Goal: Task Accomplishment & Management: Manage account settings

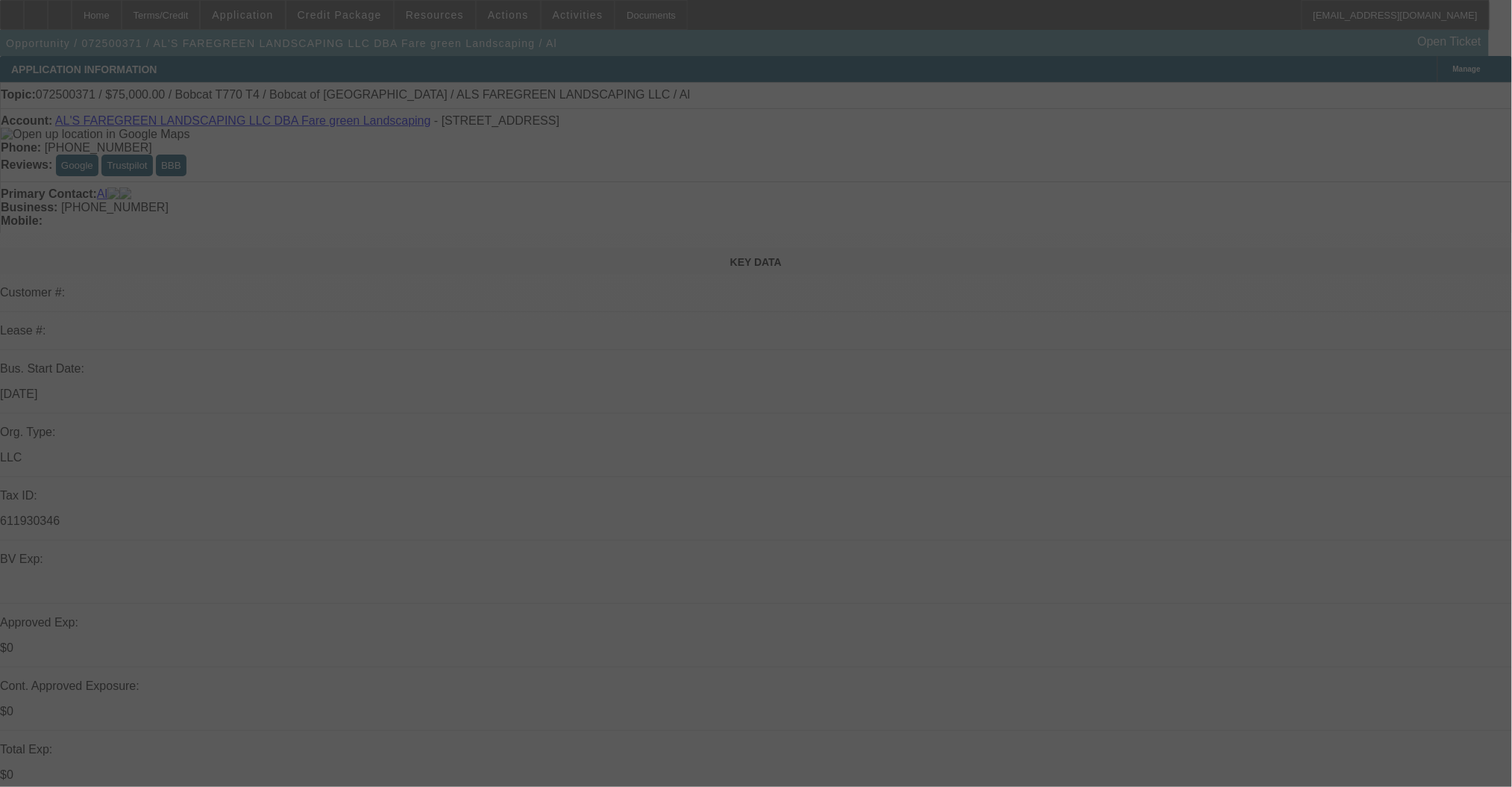
select select "0"
select select "2"
select select "0.1"
select select "4"
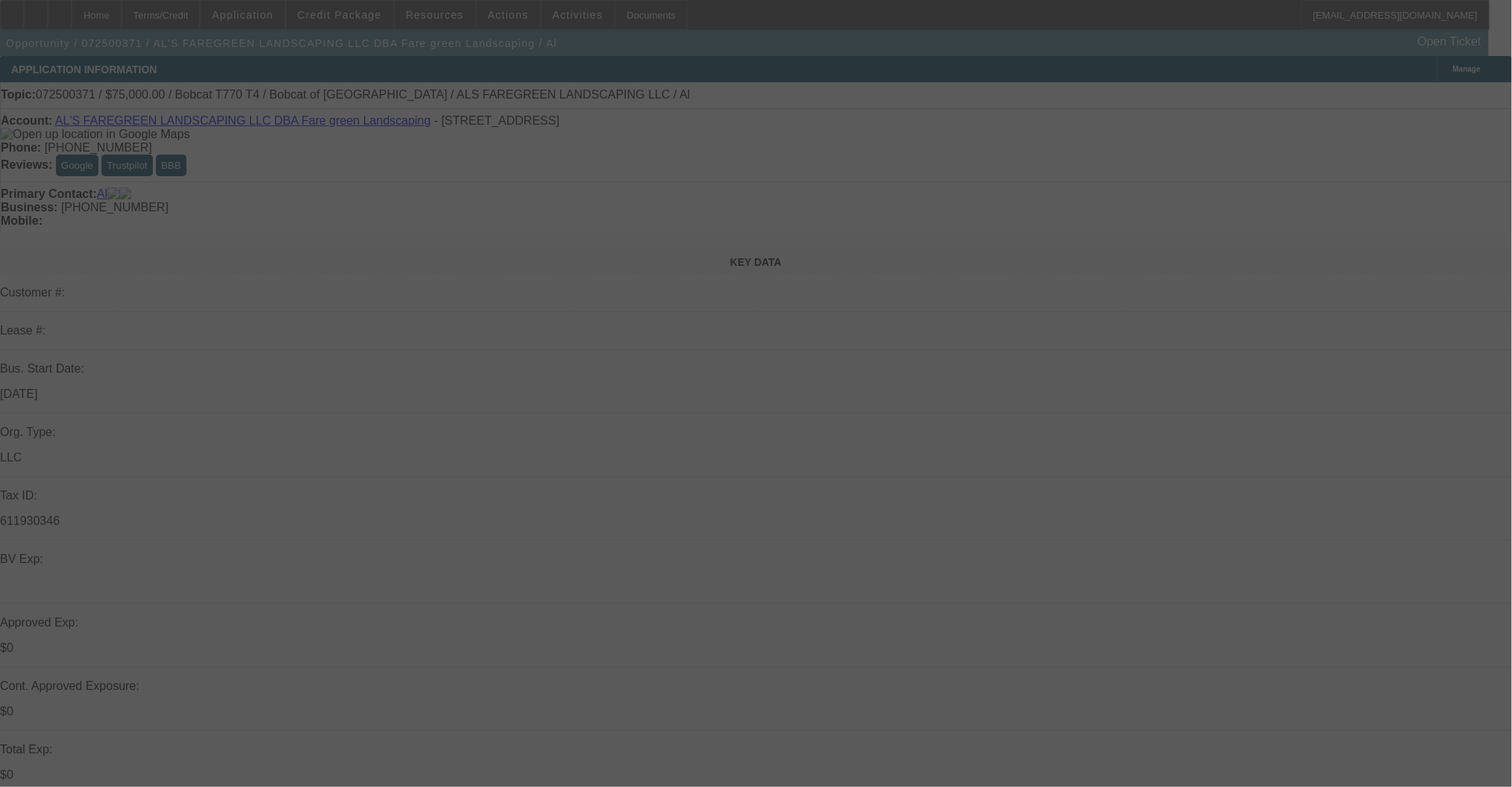
select select "0"
select select "2"
select select "0.1"
select select "4"
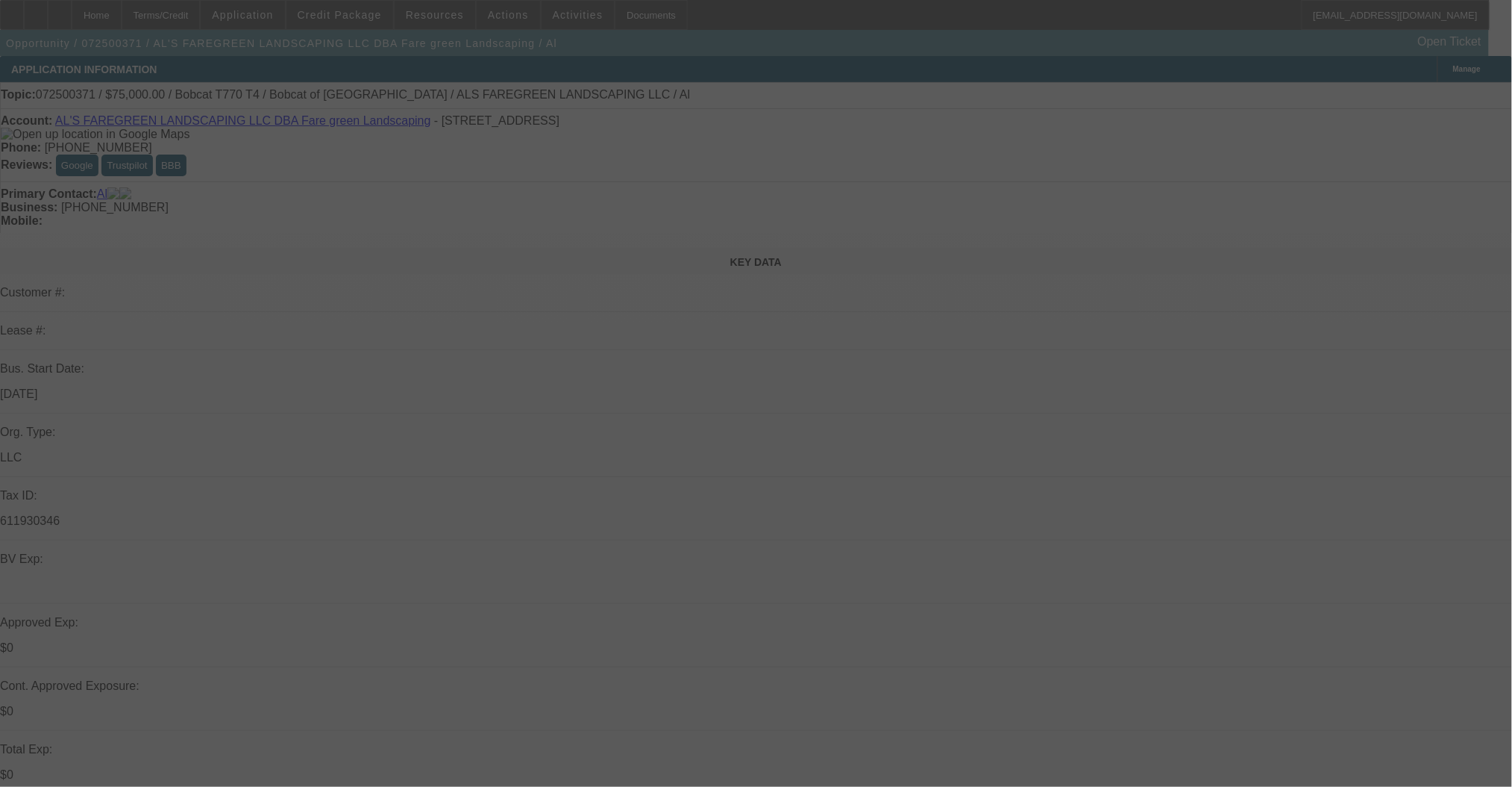
select select "0"
select select "2"
select select "0.1"
select select "4"
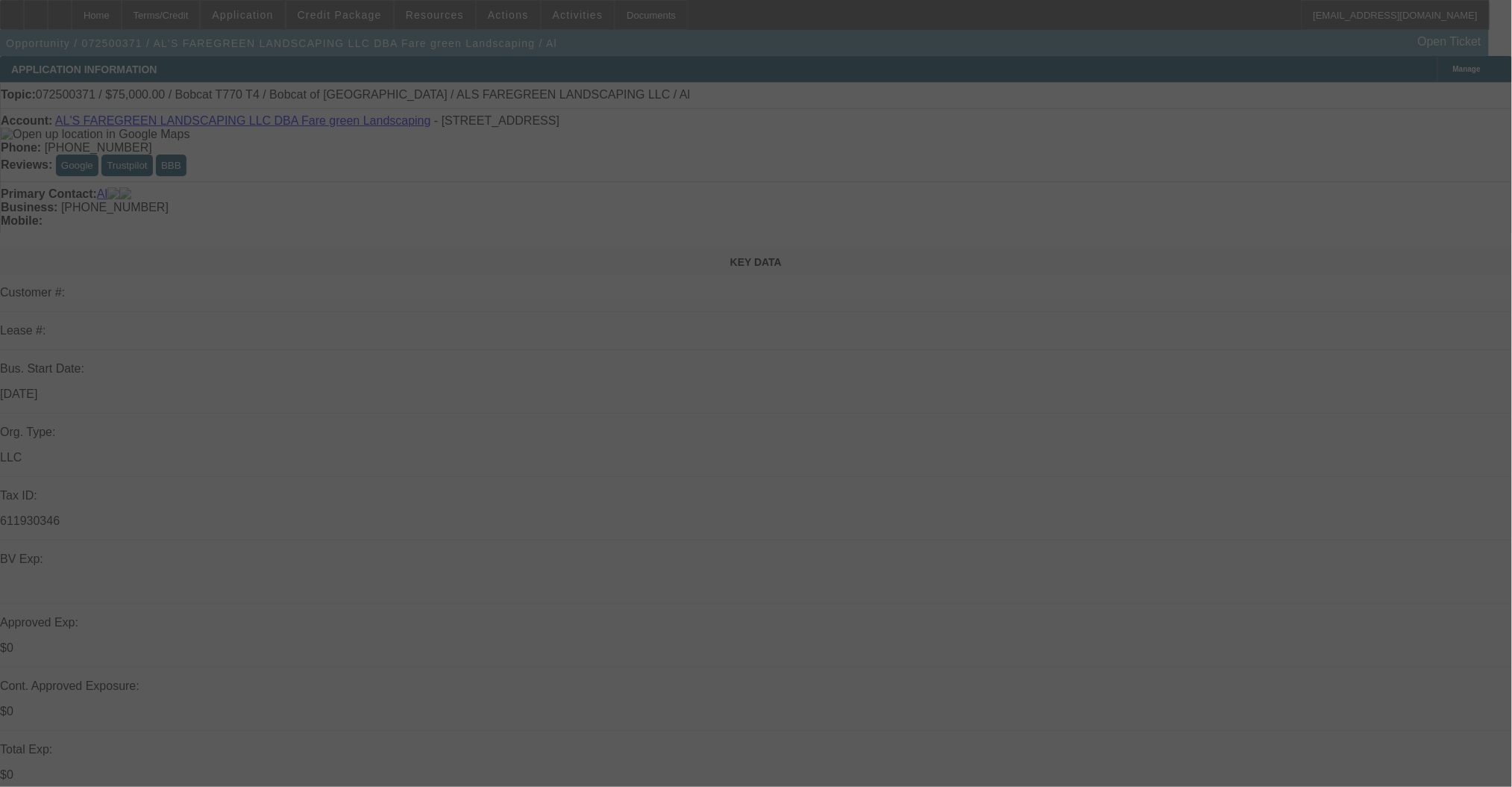
select select "0"
select select "2"
select select "0"
select select "6"
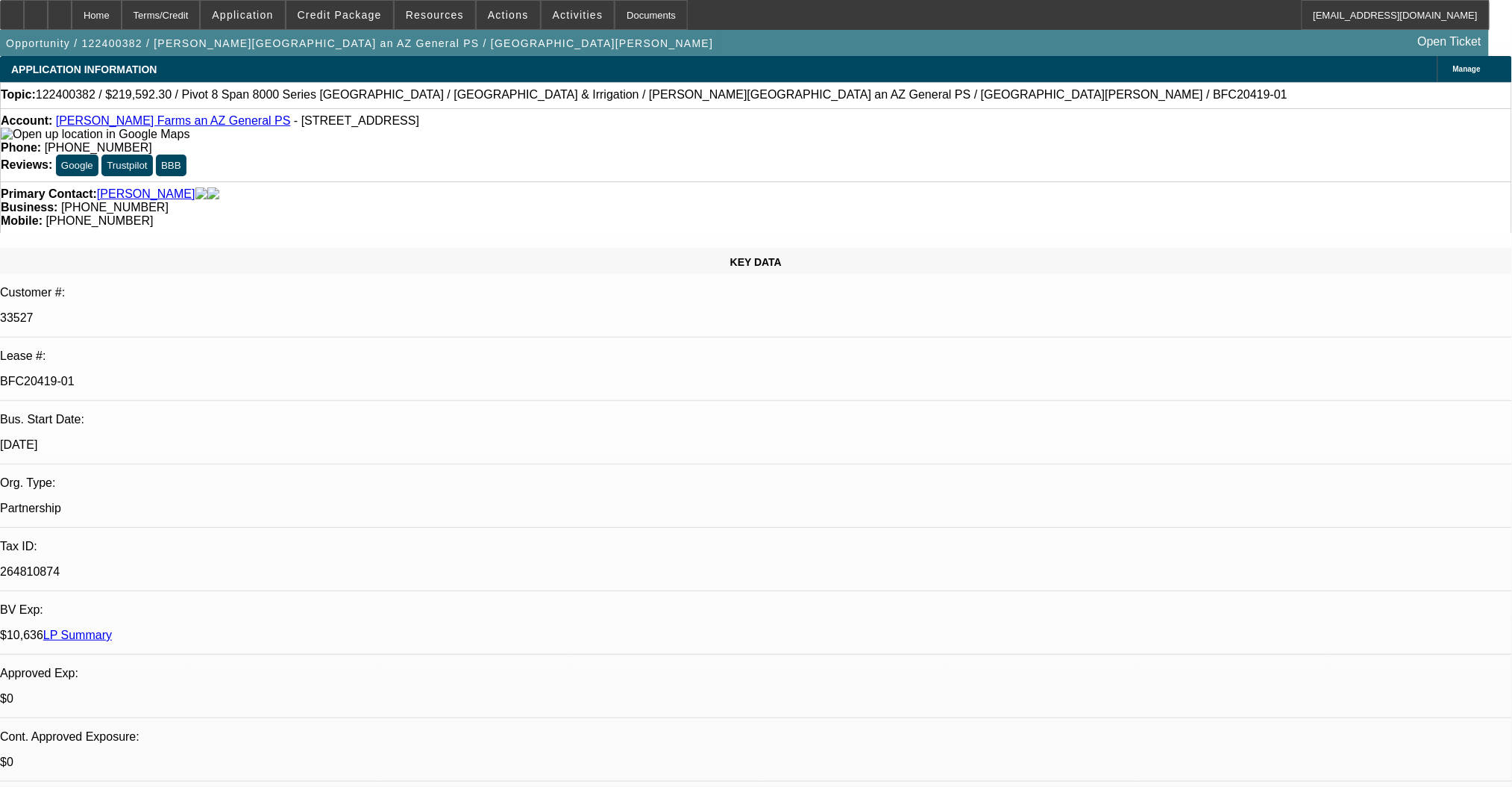
click at [181, 124] on link "Shelton Farms an AZ General PS" at bounding box center [174, 120] width 235 height 13
select select "0"
select select "2"
select select "0.1"
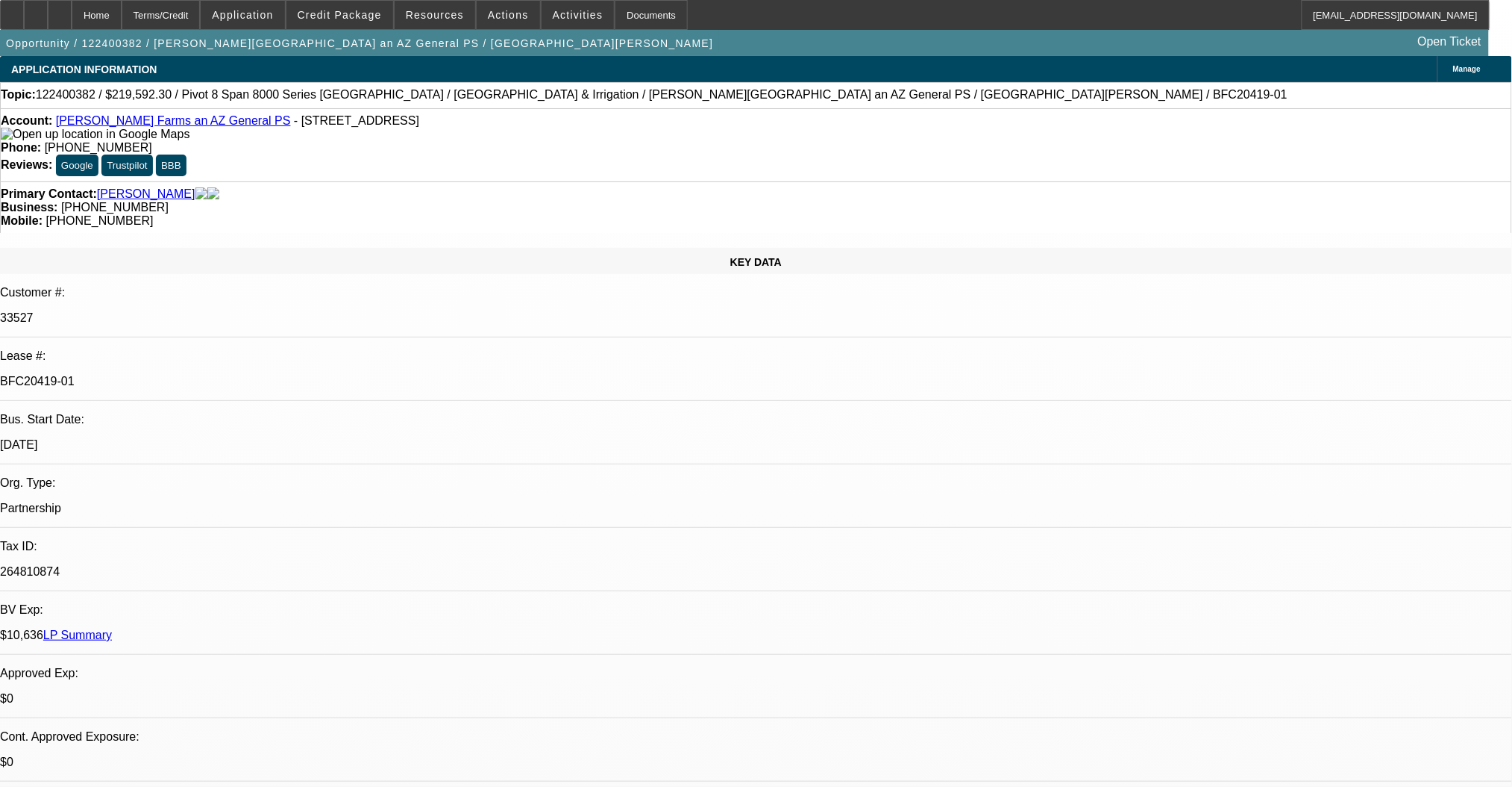
select select "4"
select select "0"
select select "2"
select select "0.1"
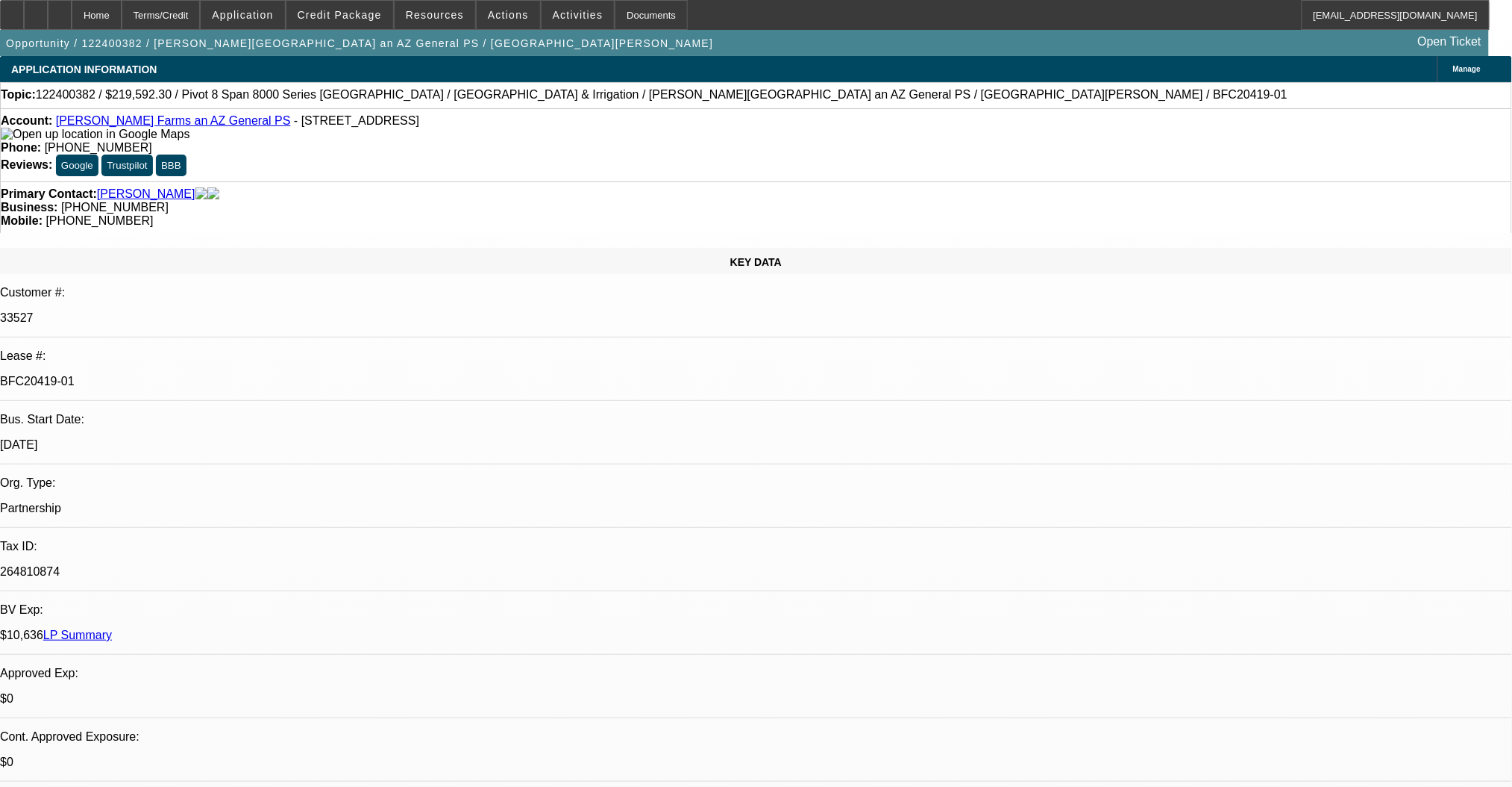
select select "4"
select select "0"
select select "2"
select select "0.1"
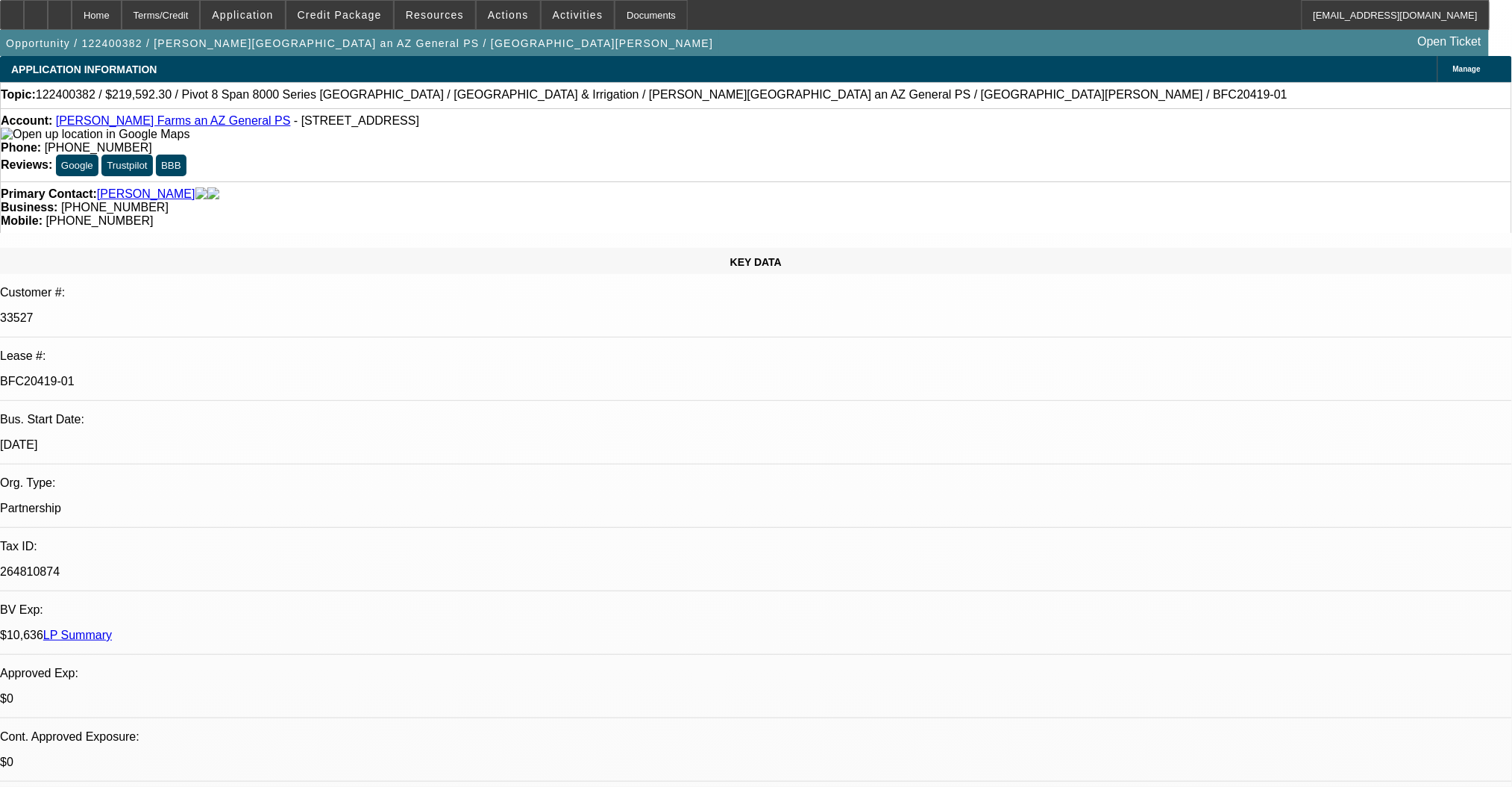
select select "4"
select select "0"
select select "2"
select select "0.1"
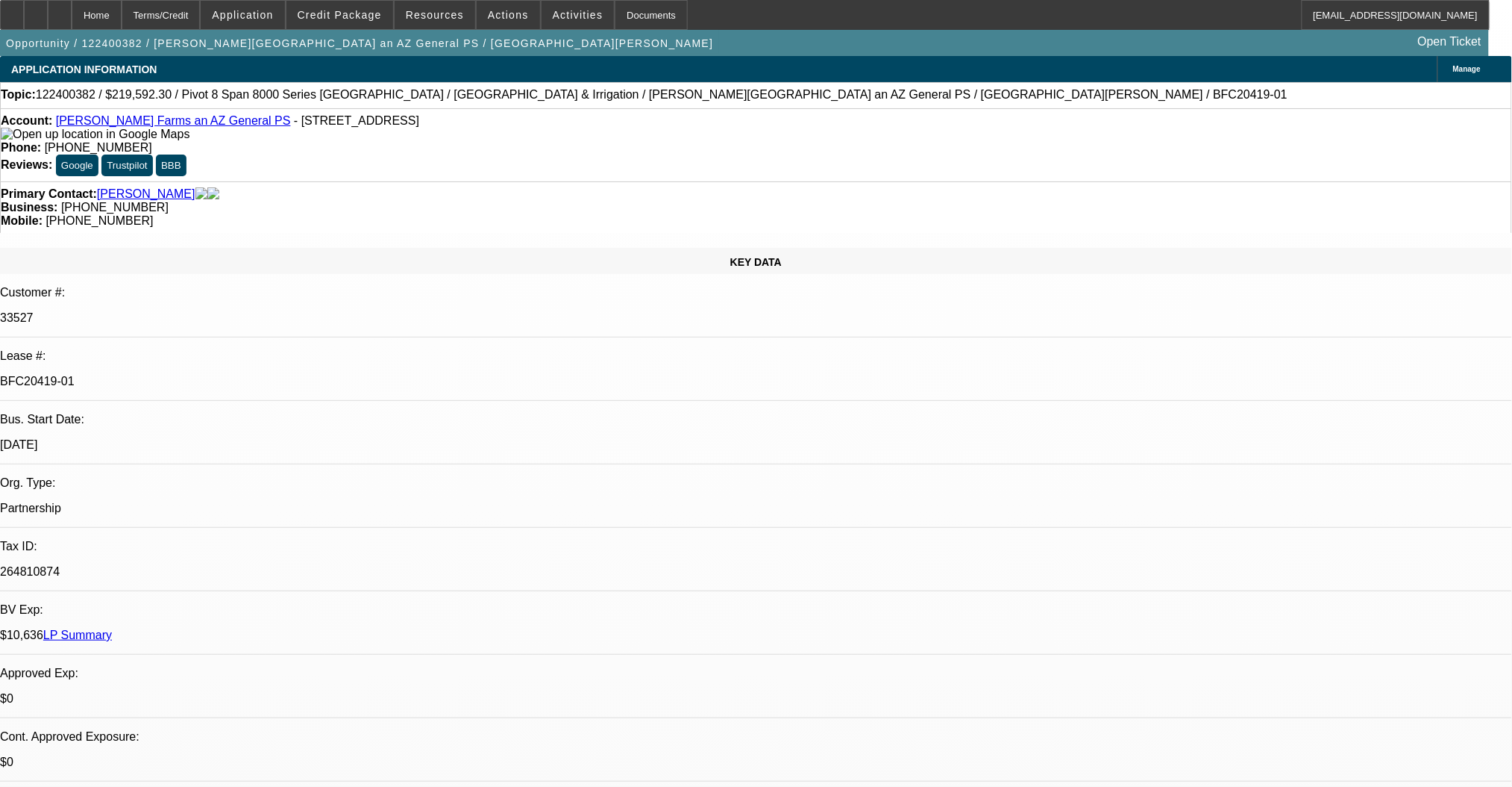
select select "4"
